Goal: Navigation & Orientation: Find specific page/section

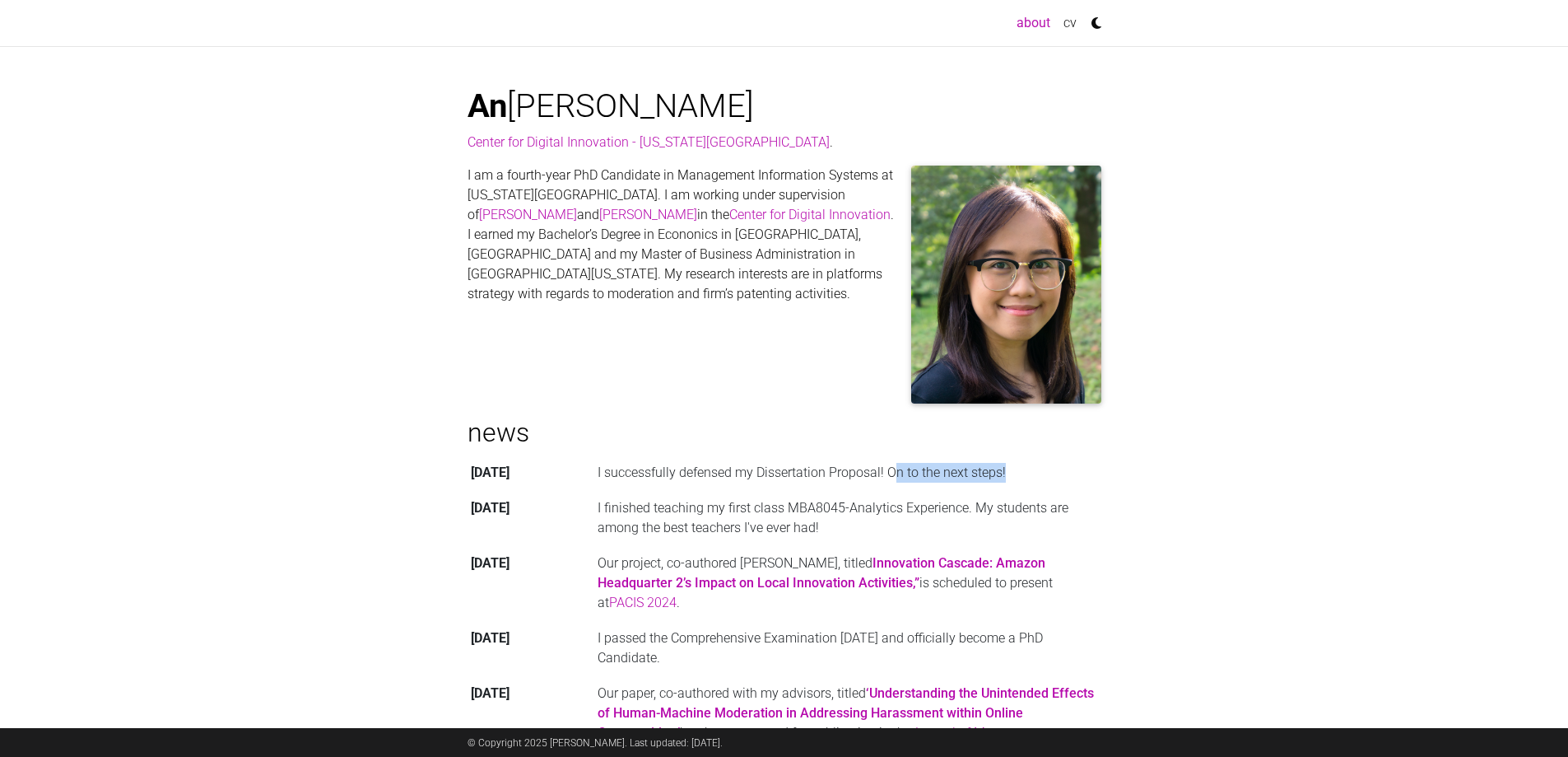
drag, startPoint x: 889, startPoint y: 474, endPoint x: 1000, endPoint y: 477, distance: 111.0
click at [1000, 477] on td "I successfully defensed my Dissertation Proposal! On to the next steps!" at bounding box center [847, 472] width 507 height 35
click at [1061, 23] on link "cv" at bounding box center [1069, 23] width 26 height 33
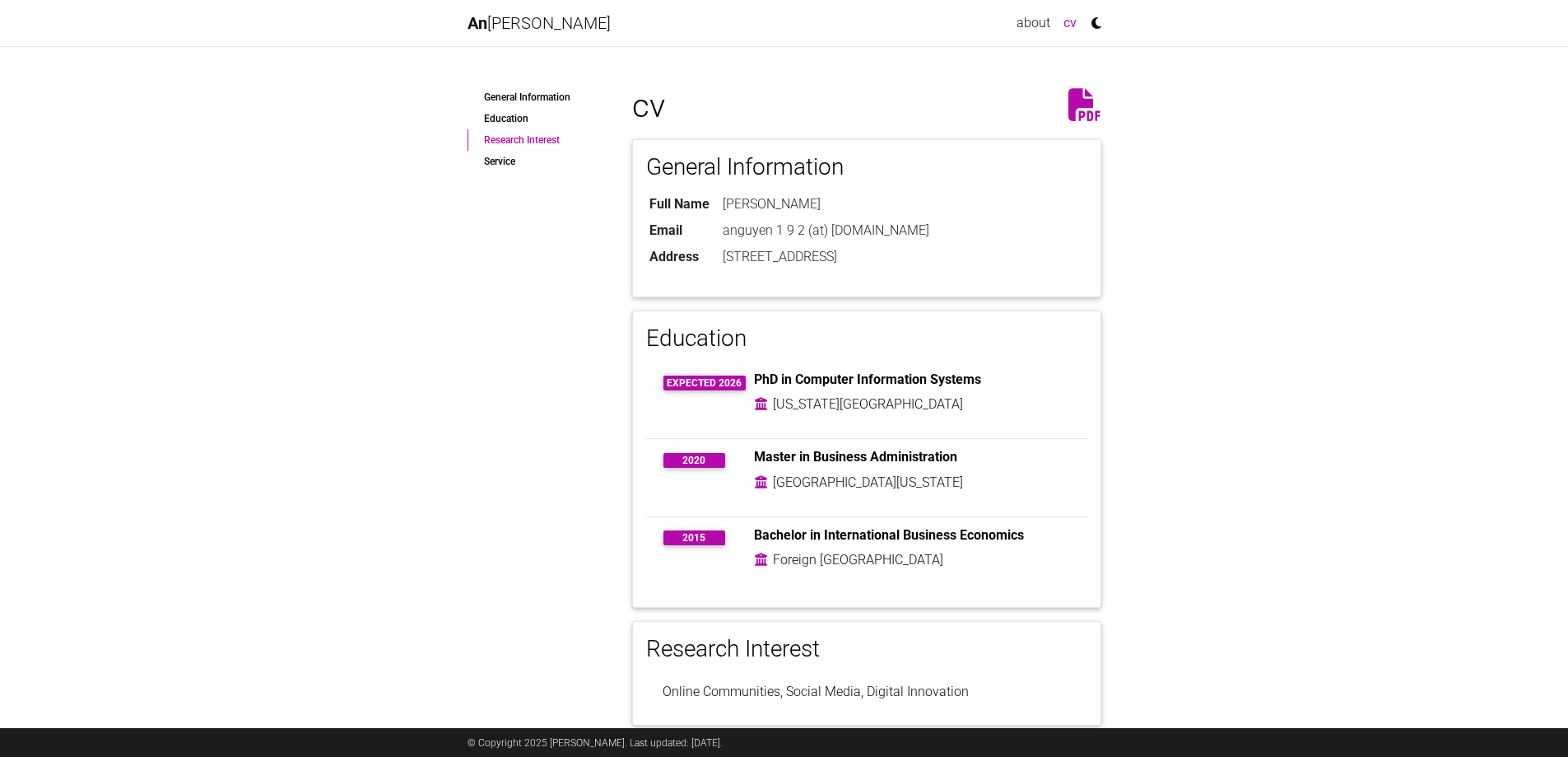
click at [516, 147] on link "Research Interest" at bounding box center [537, 140] width 140 height 22
click at [1081, 98] on icon at bounding box center [1085, 104] width 33 height 33
